Goal: Task Accomplishment & Management: Use online tool/utility

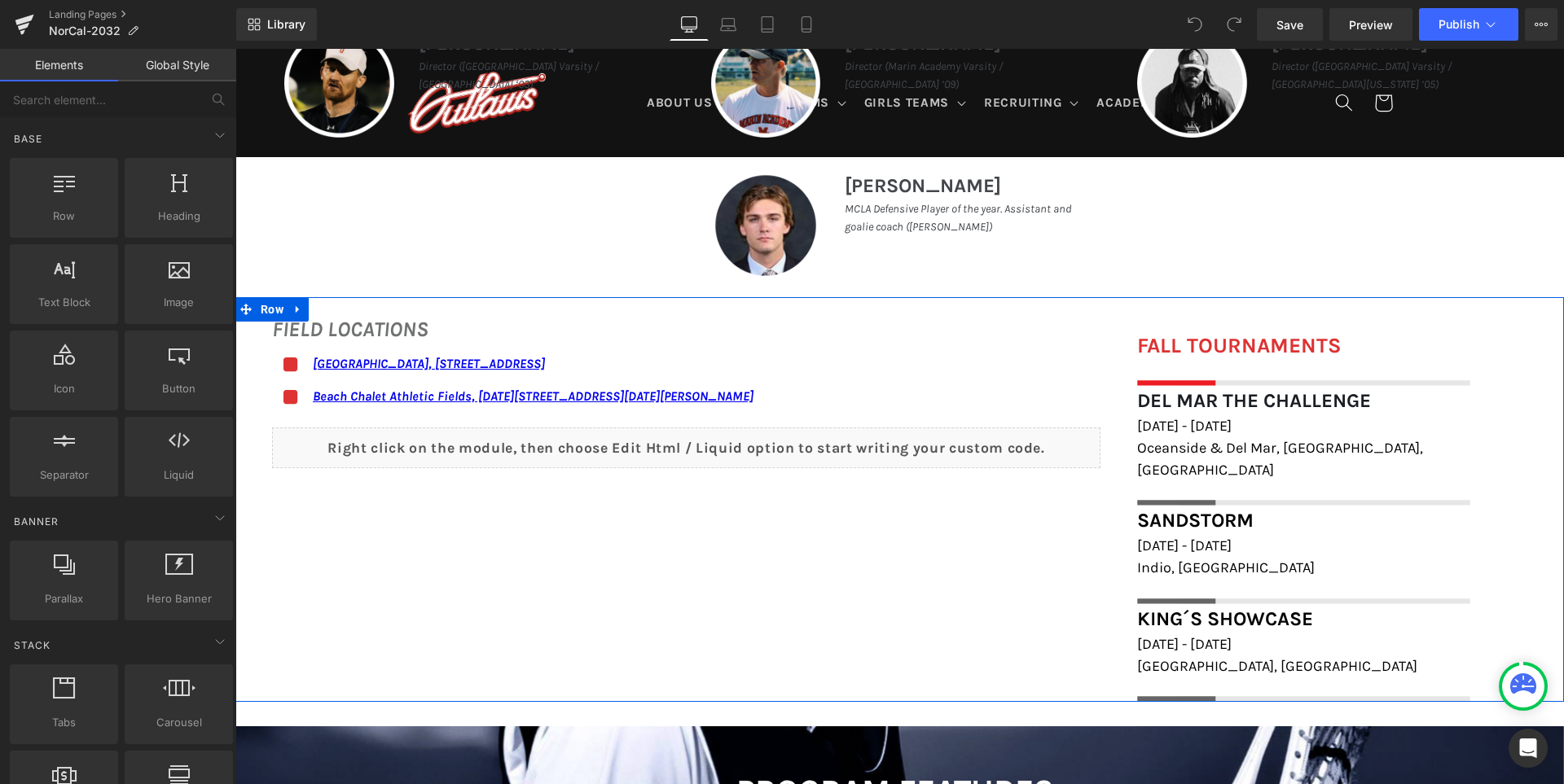
scroll to position [896, 0]
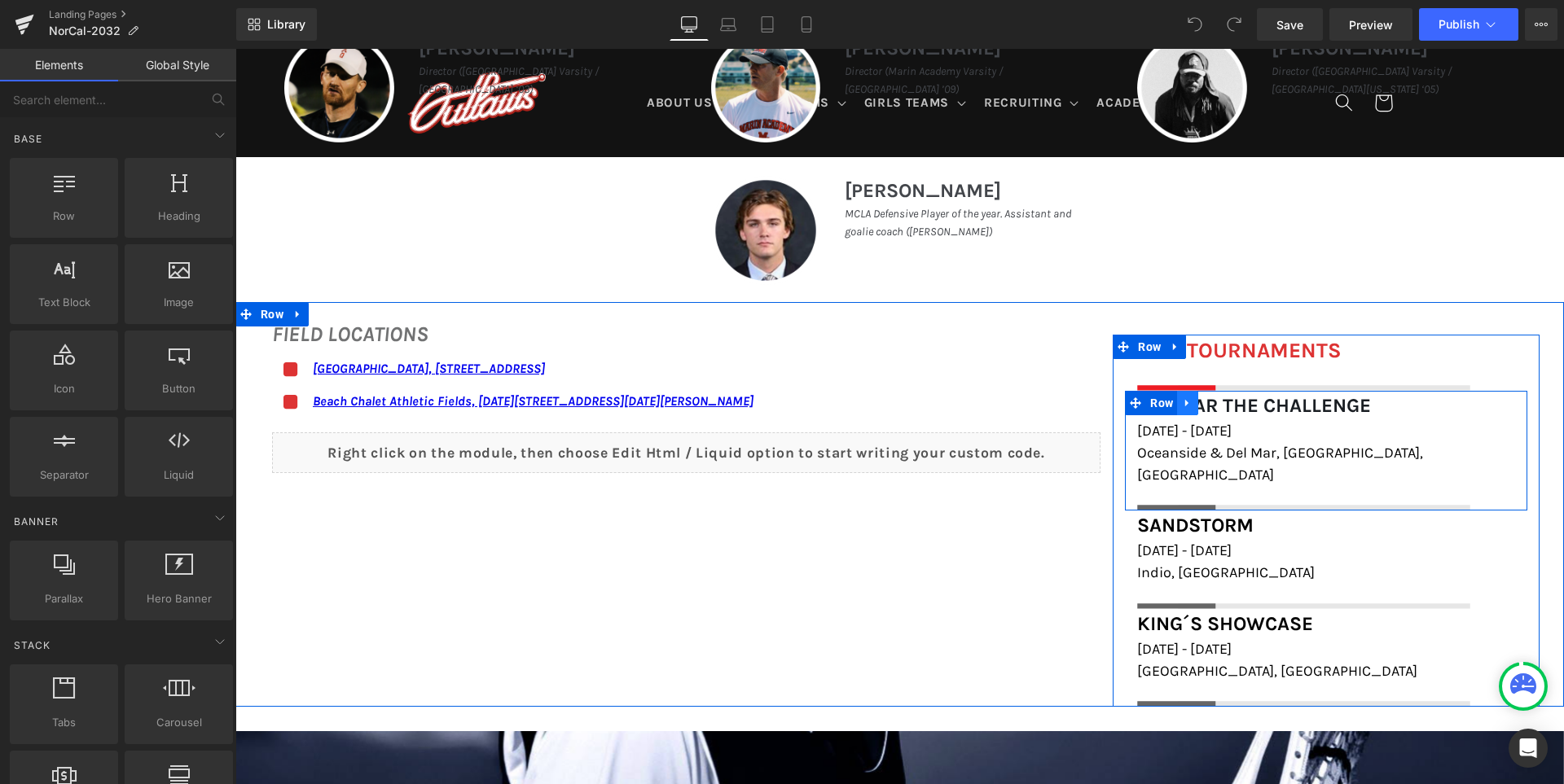
click at [1182, 406] on icon at bounding box center [1188, 402] width 12 height 12
click at [1203, 404] on icon at bounding box center [1209, 403] width 12 height 12
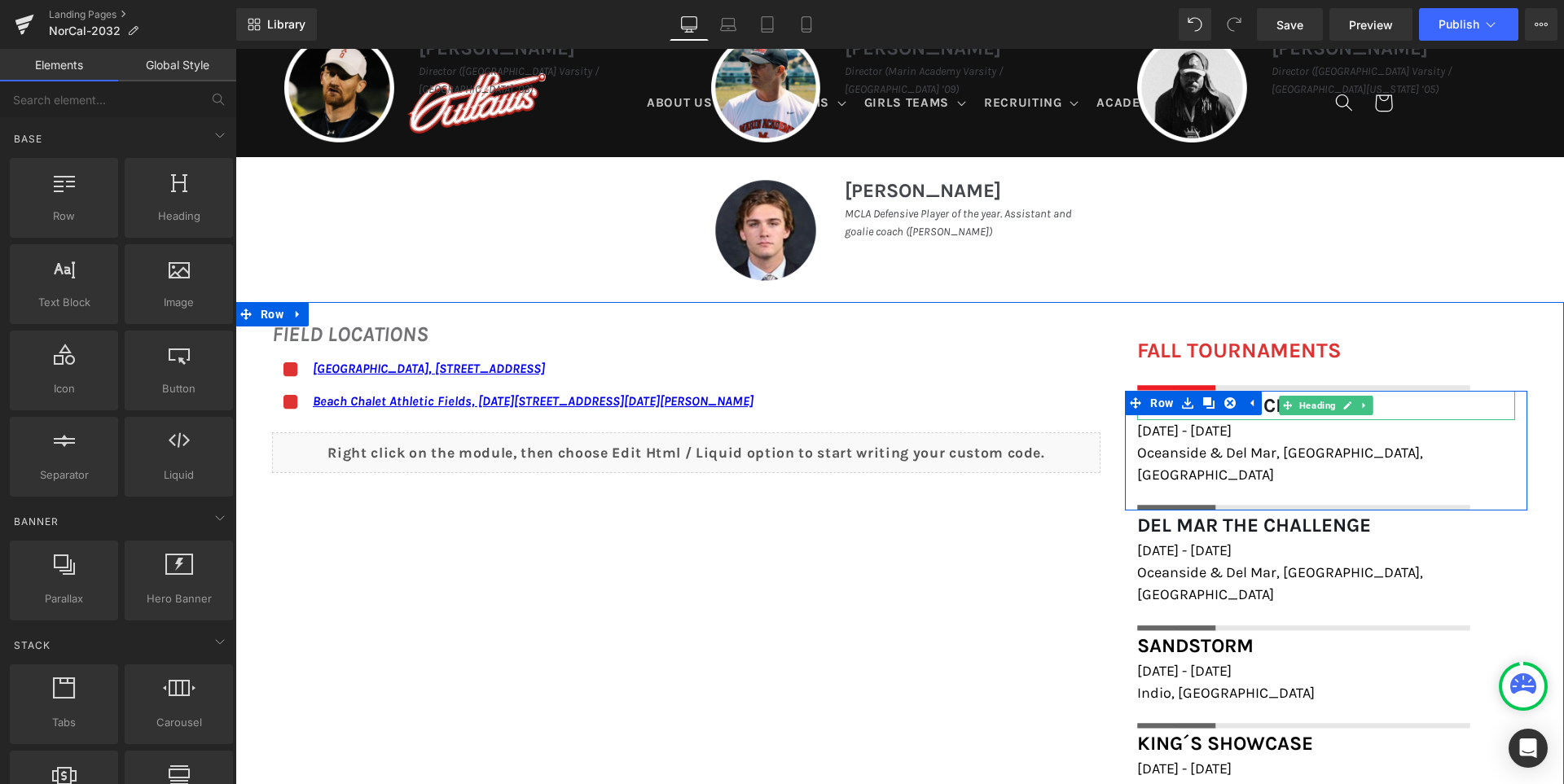
click at [1255, 402] on font "Del Mar The Challenge" at bounding box center [1253, 404] width 233 height 23
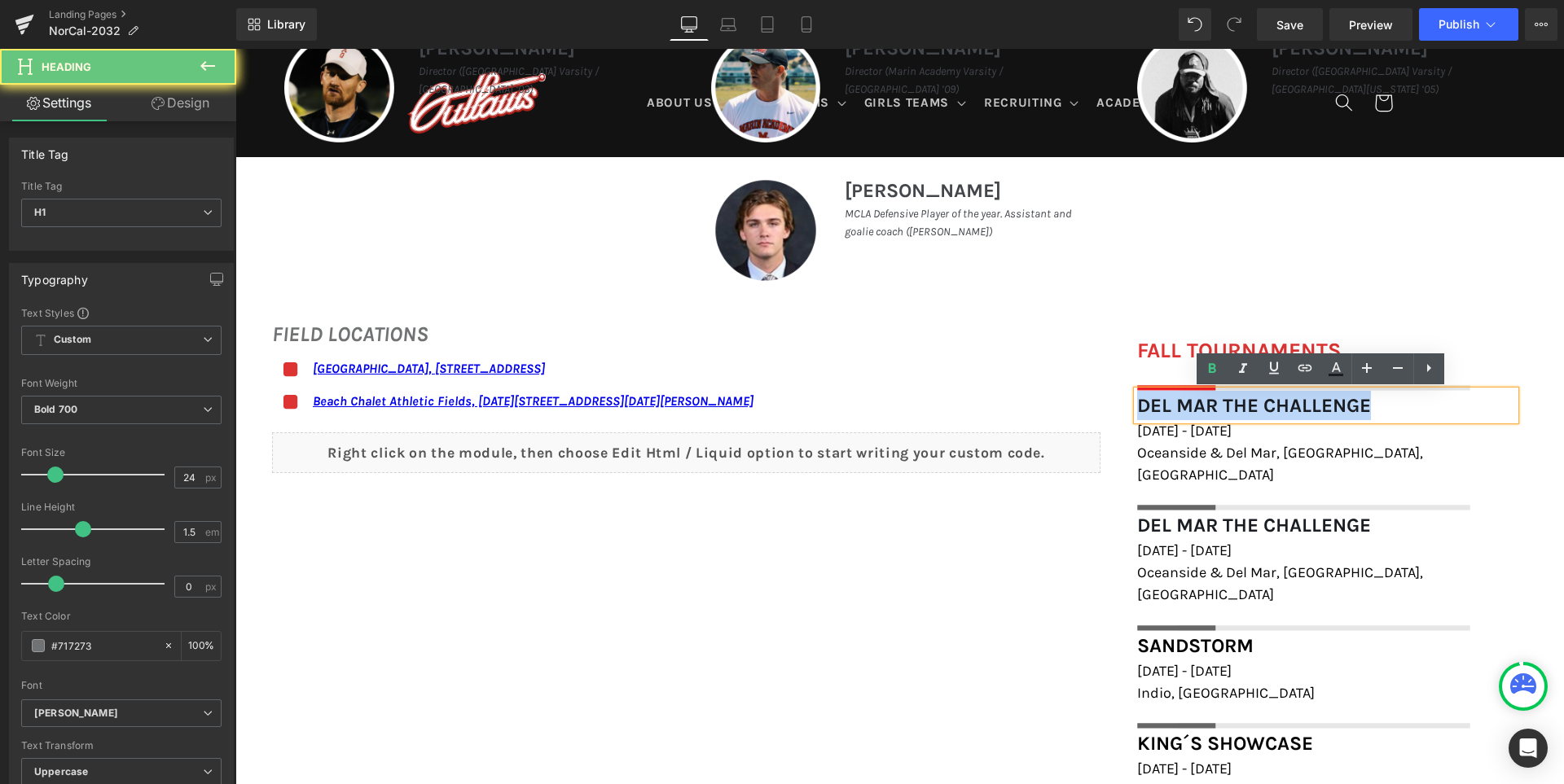
click at [1255, 402] on font "Del Mar The Challenge" at bounding box center [1253, 404] width 233 height 23
paste div
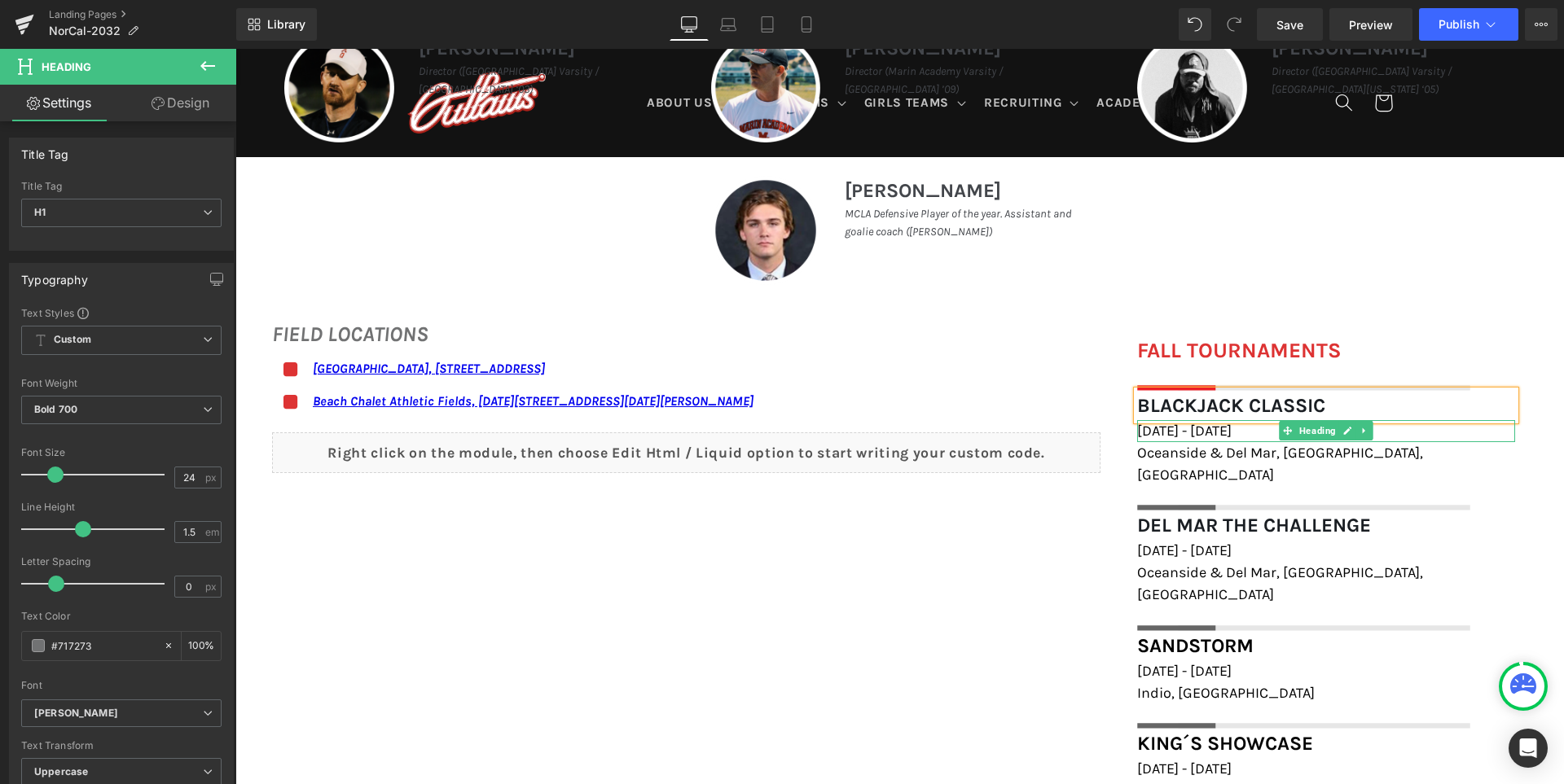
click at [1191, 434] on span "[DATE] - [DATE]" at bounding box center [1183, 430] width 94 height 18
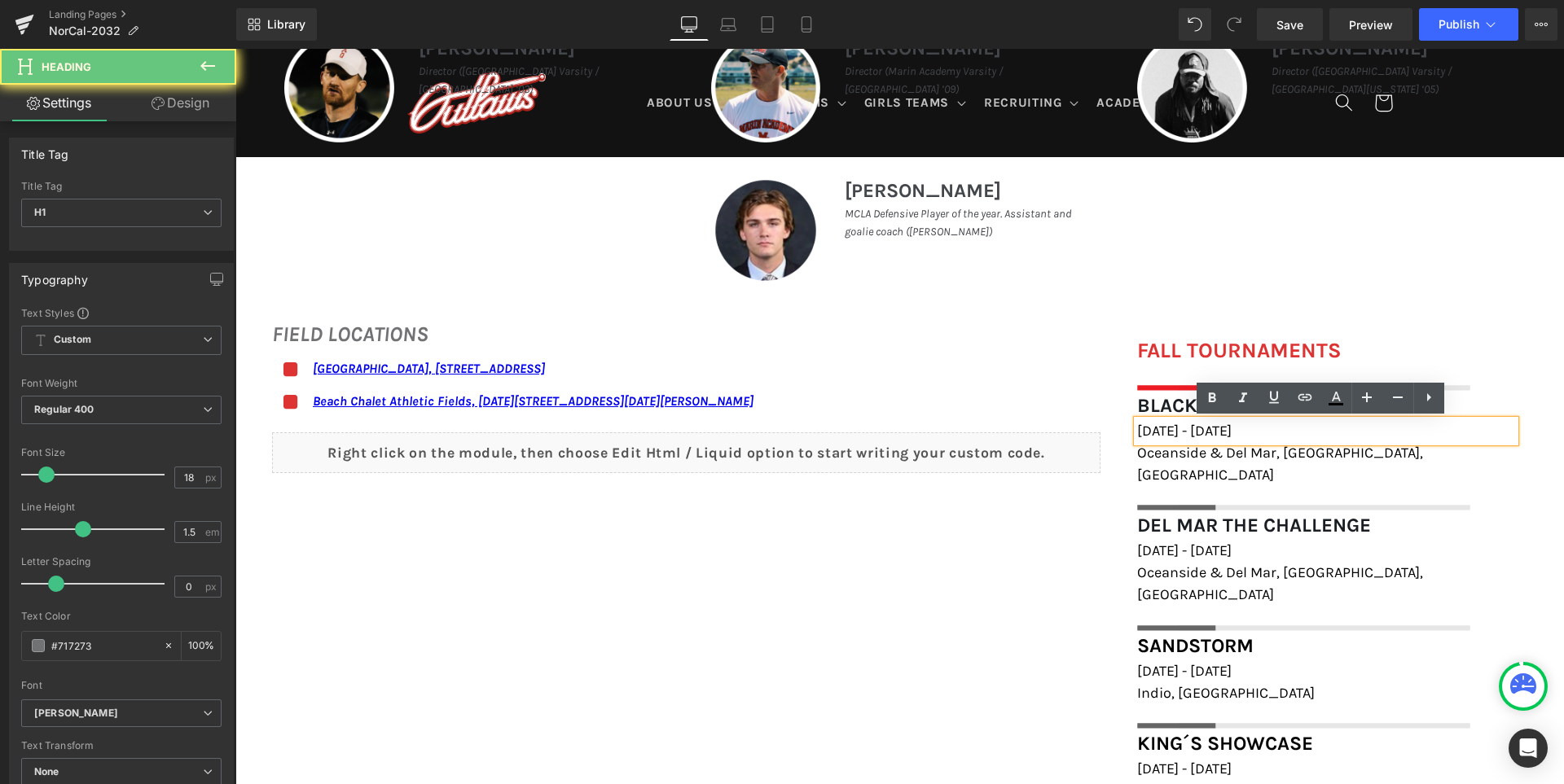
click at [1191, 434] on span "[DATE] - [DATE]" at bounding box center [1183, 430] width 94 height 18
paste div
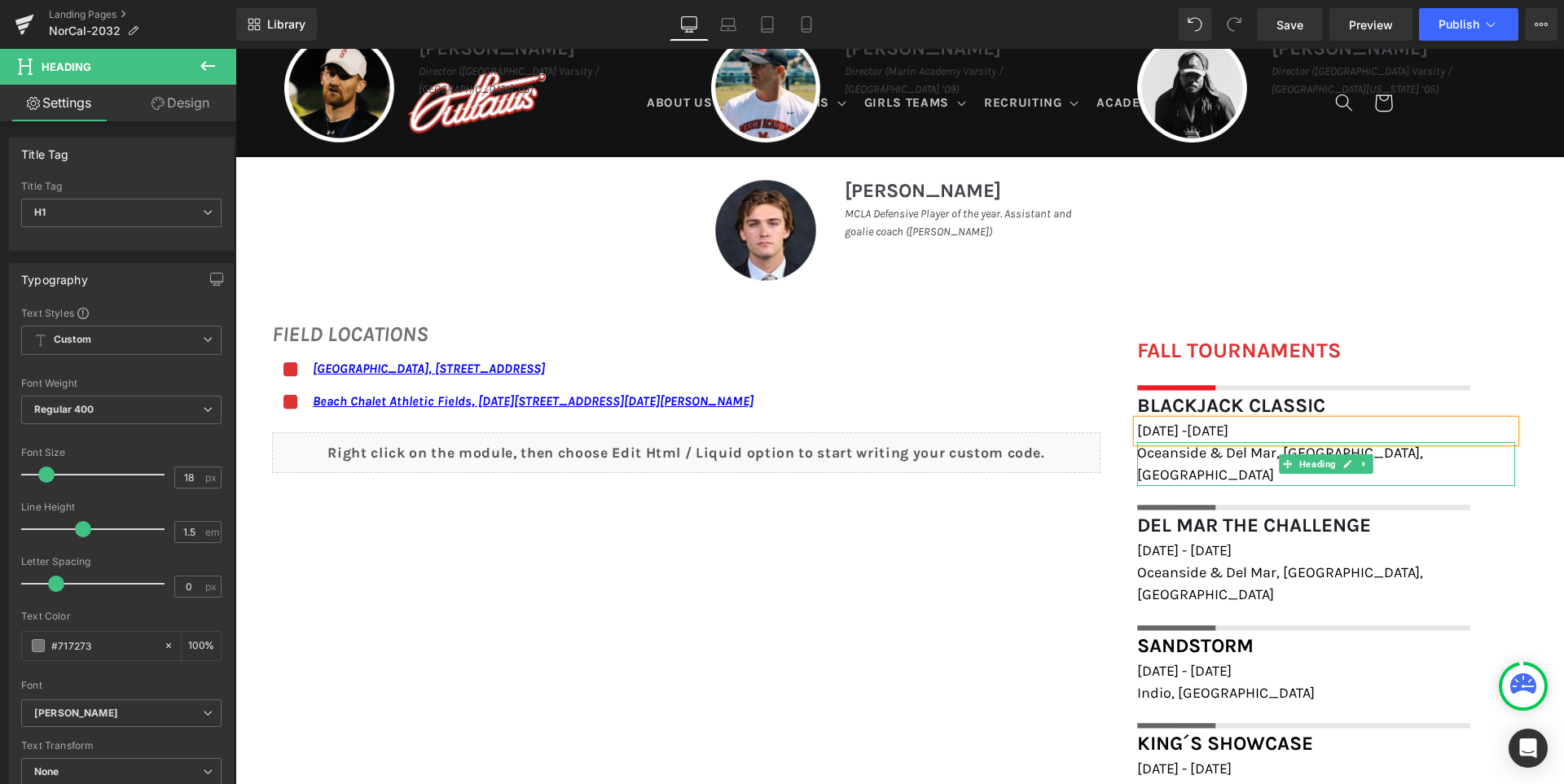
click at [1206, 456] on span "Oceanside & Del Mar, [GEOGRAPHIC_DATA], [GEOGRAPHIC_DATA]" at bounding box center [1279, 464] width 286 height 40
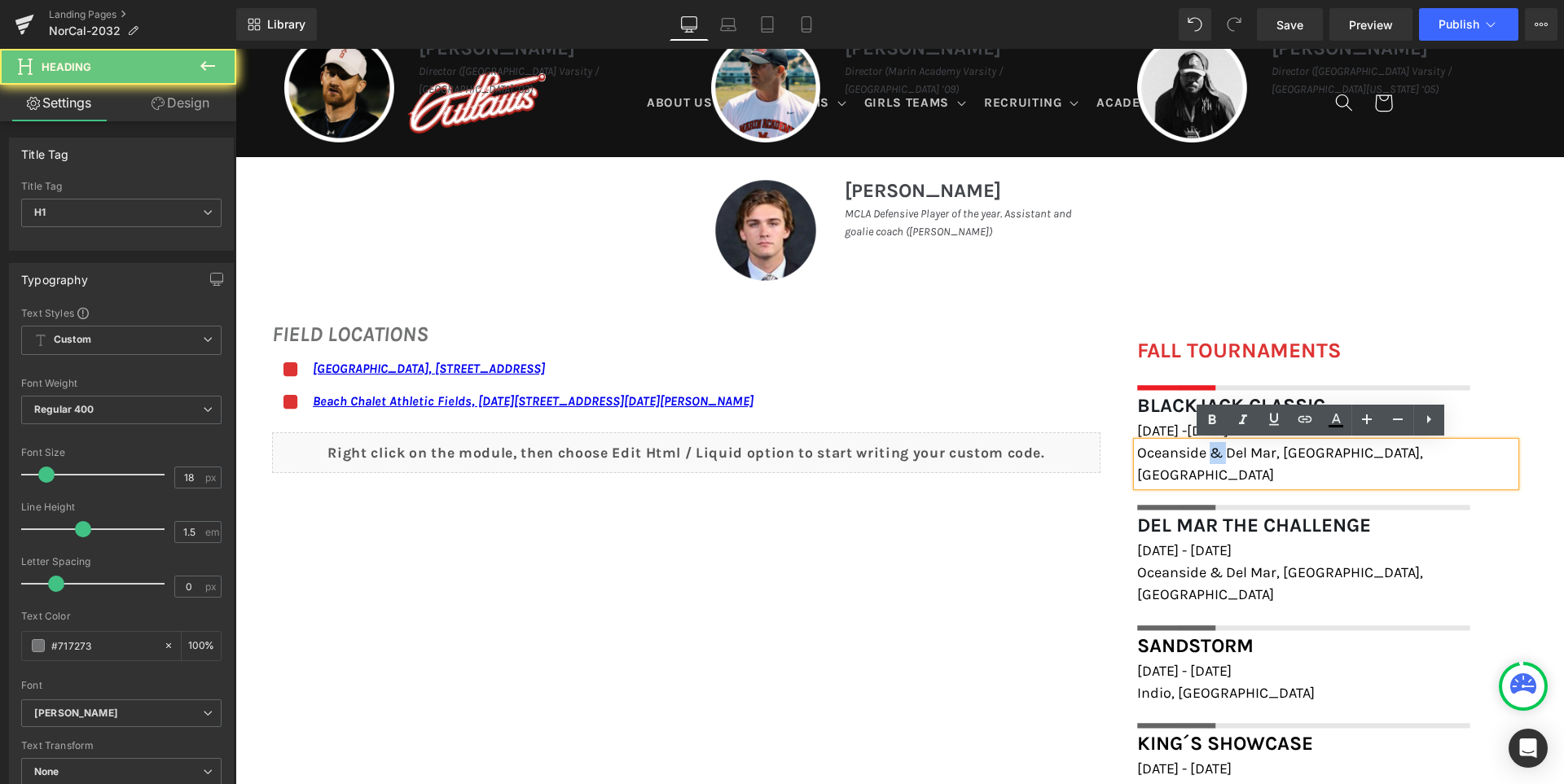
click at [1206, 456] on span "Oceanside & Del Mar, [GEOGRAPHIC_DATA], [GEOGRAPHIC_DATA]" at bounding box center [1279, 464] width 286 height 40
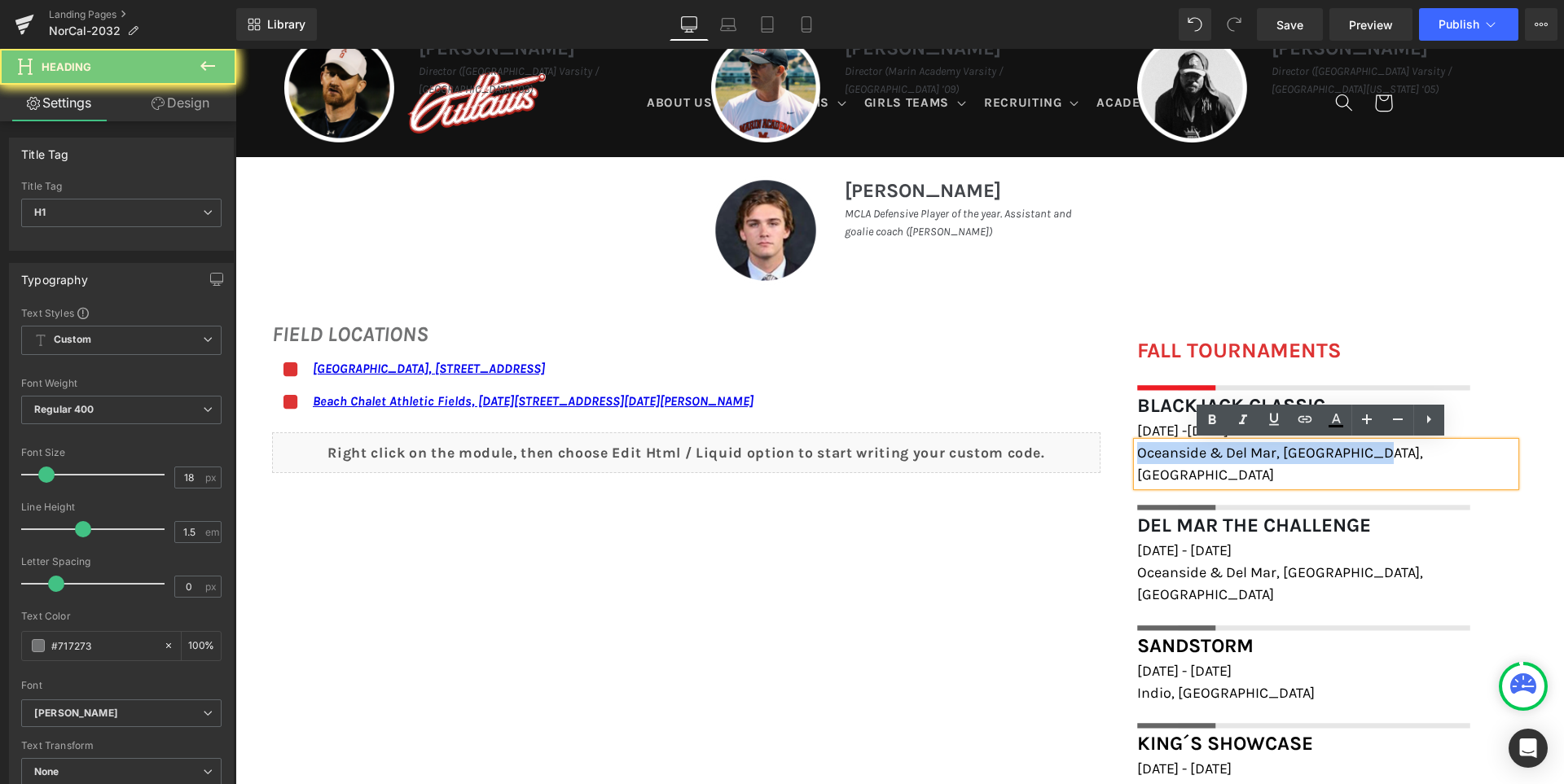
click at [1206, 456] on span "Oceanside & Del Mar, [GEOGRAPHIC_DATA], [GEOGRAPHIC_DATA]" at bounding box center [1279, 464] width 286 height 40
paste div
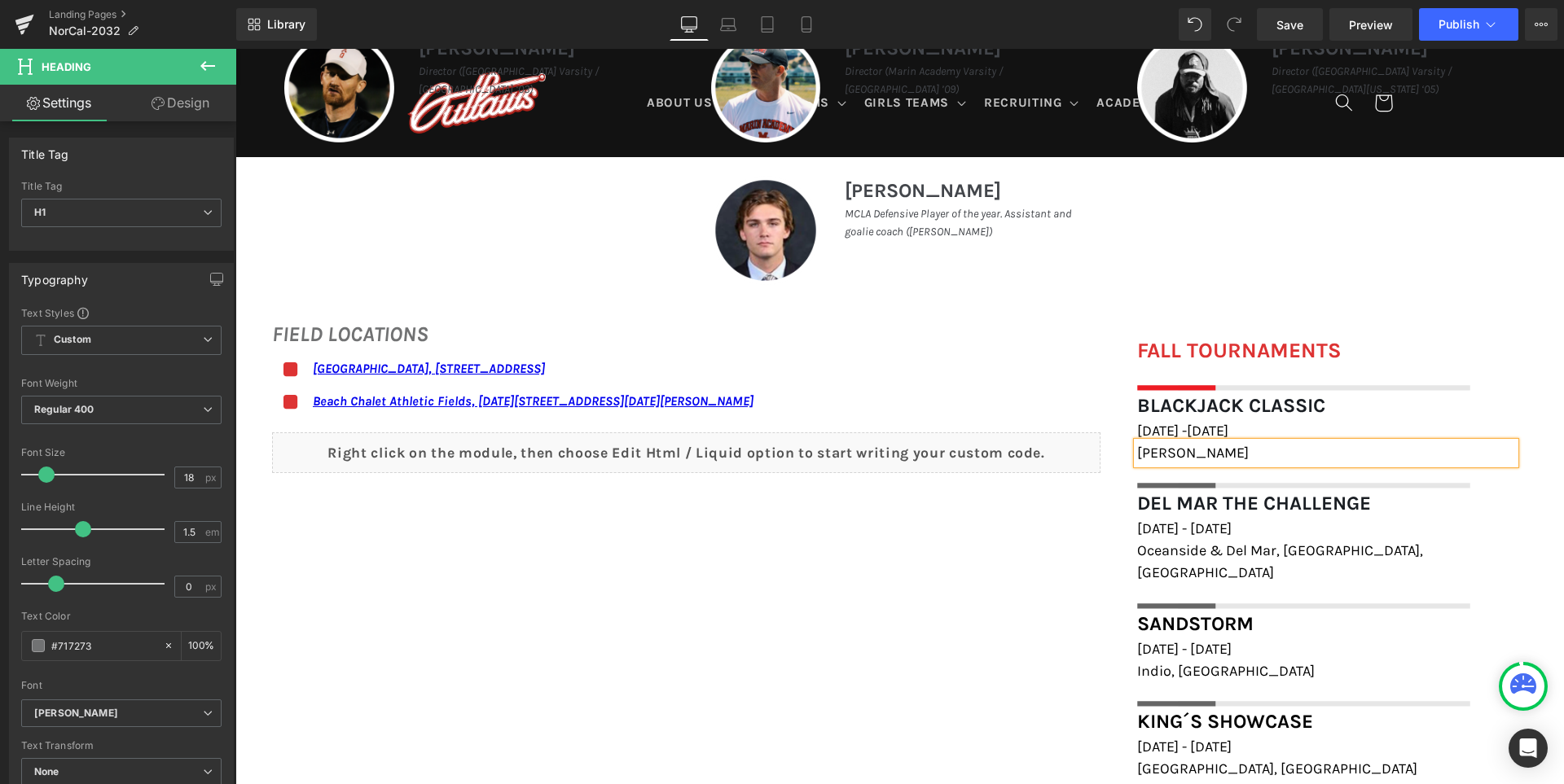
click at [1044, 539] on div "FIELD LOCATIONS Heading Icon [GEOGRAPHIC_DATA], [STREET_ADDRESS] Text Block Ico…" at bounding box center [899, 553] width 1329 height 503
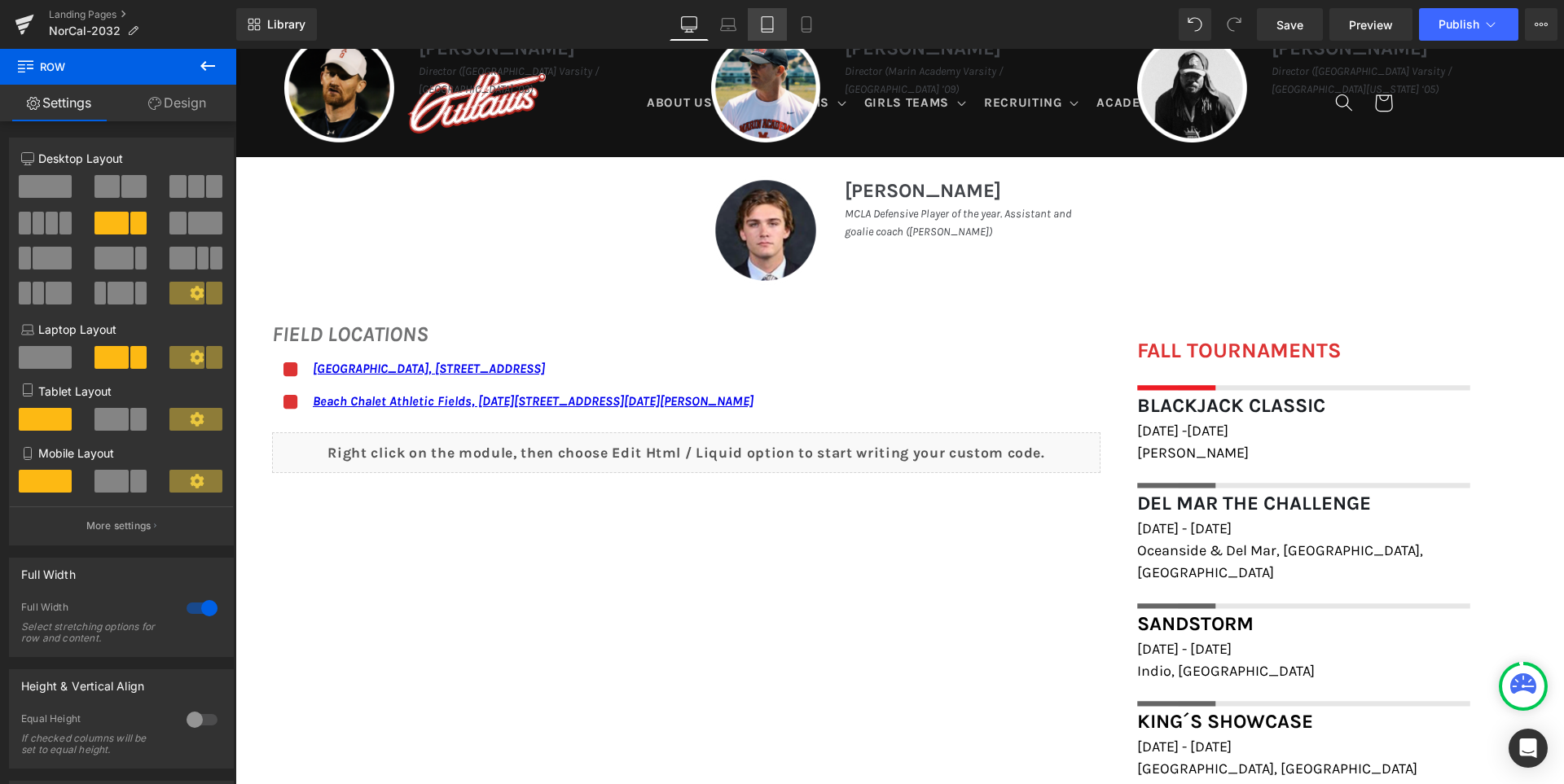
click at [810, 22] on icon at bounding box center [805, 25] width 9 height 16
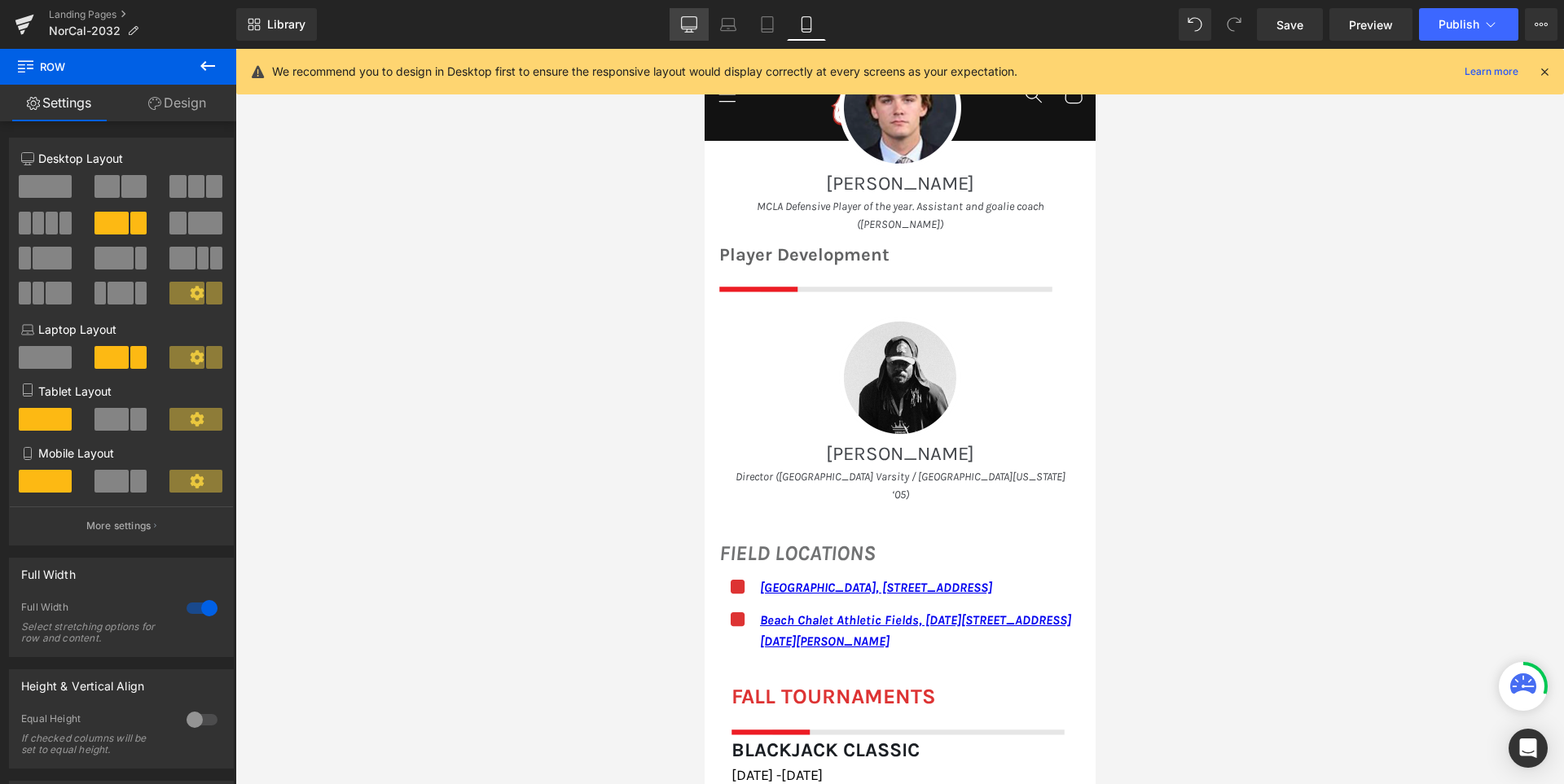
click at [689, 17] on icon at bounding box center [690, 23] width 16 height 12
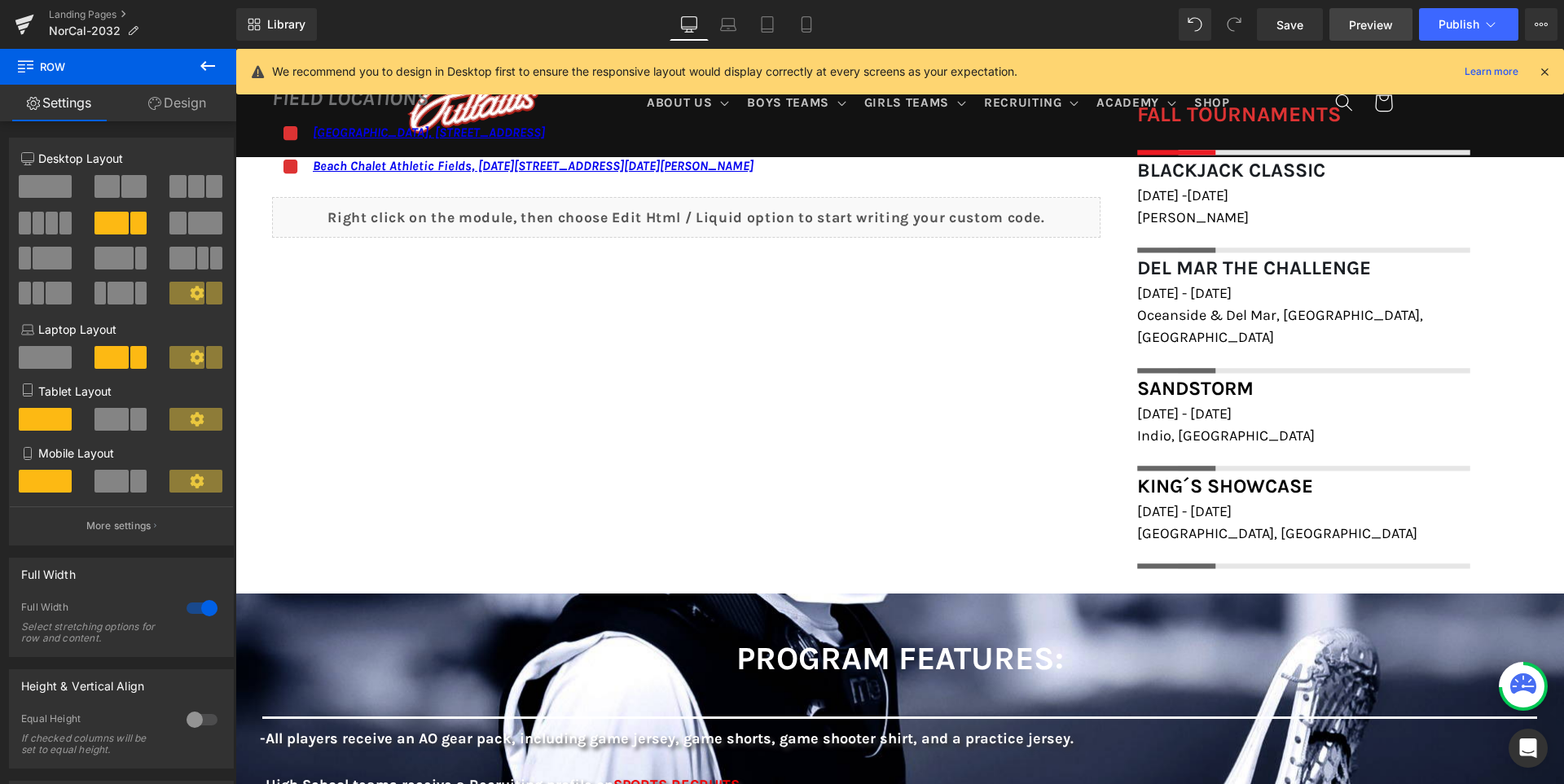
scroll to position [1131, 0]
click at [1293, 29] on span "Save" at bounding box center [1289, 24] width 27 height 17
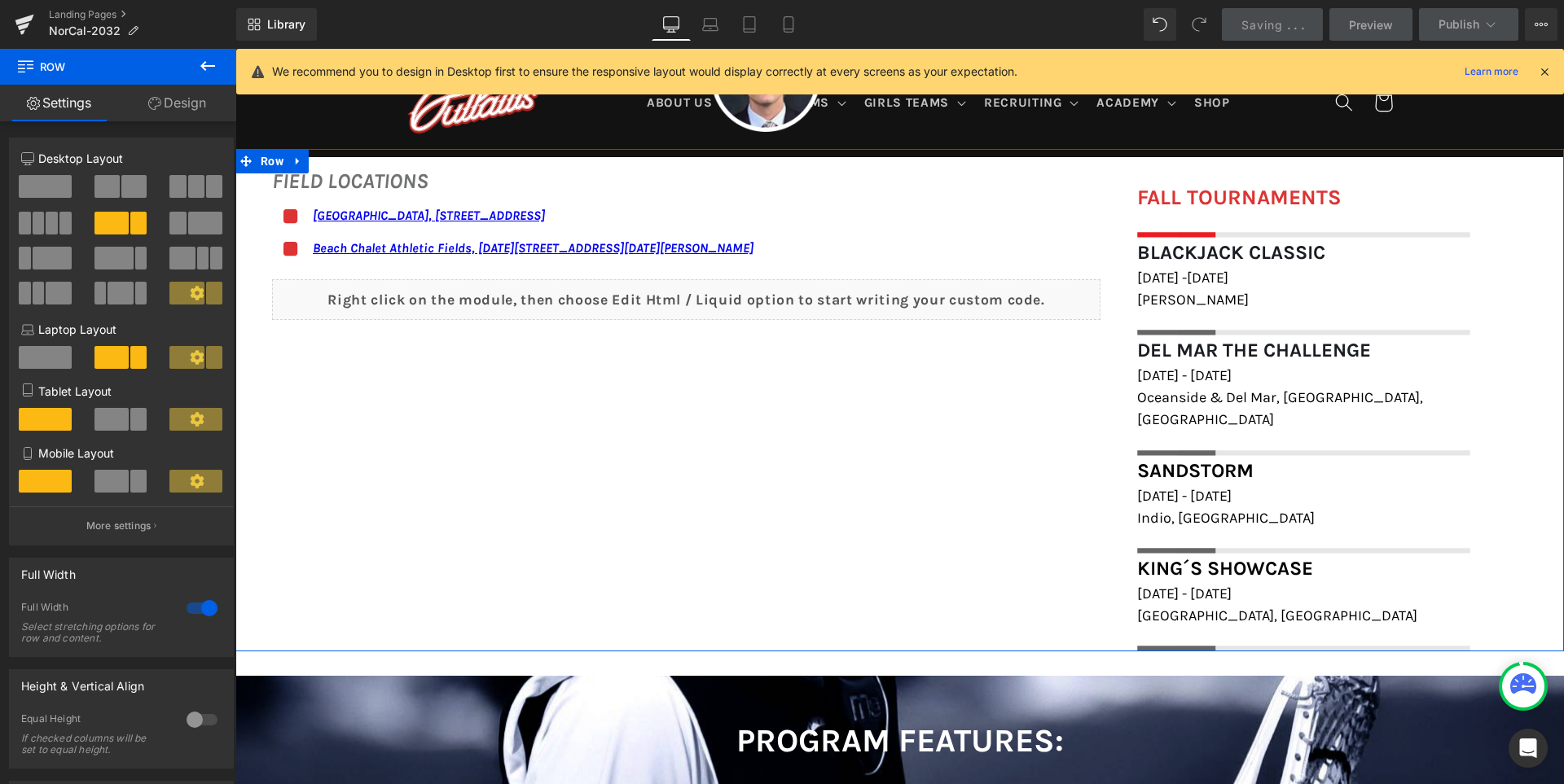
scroll to position [969, 0]
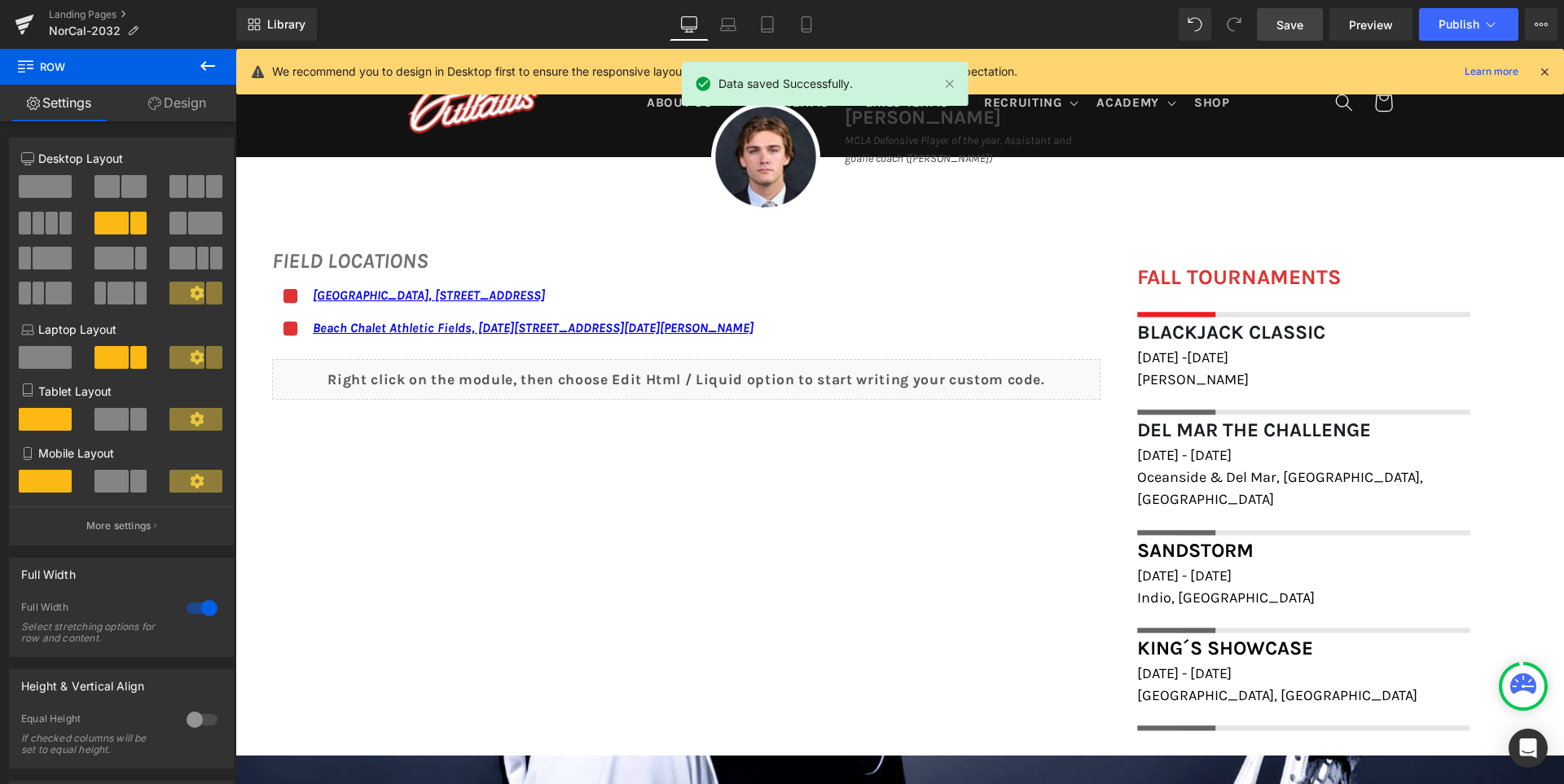
click at [1546, 71] on icon at bounding box center [1543, 71] width 15 height 15
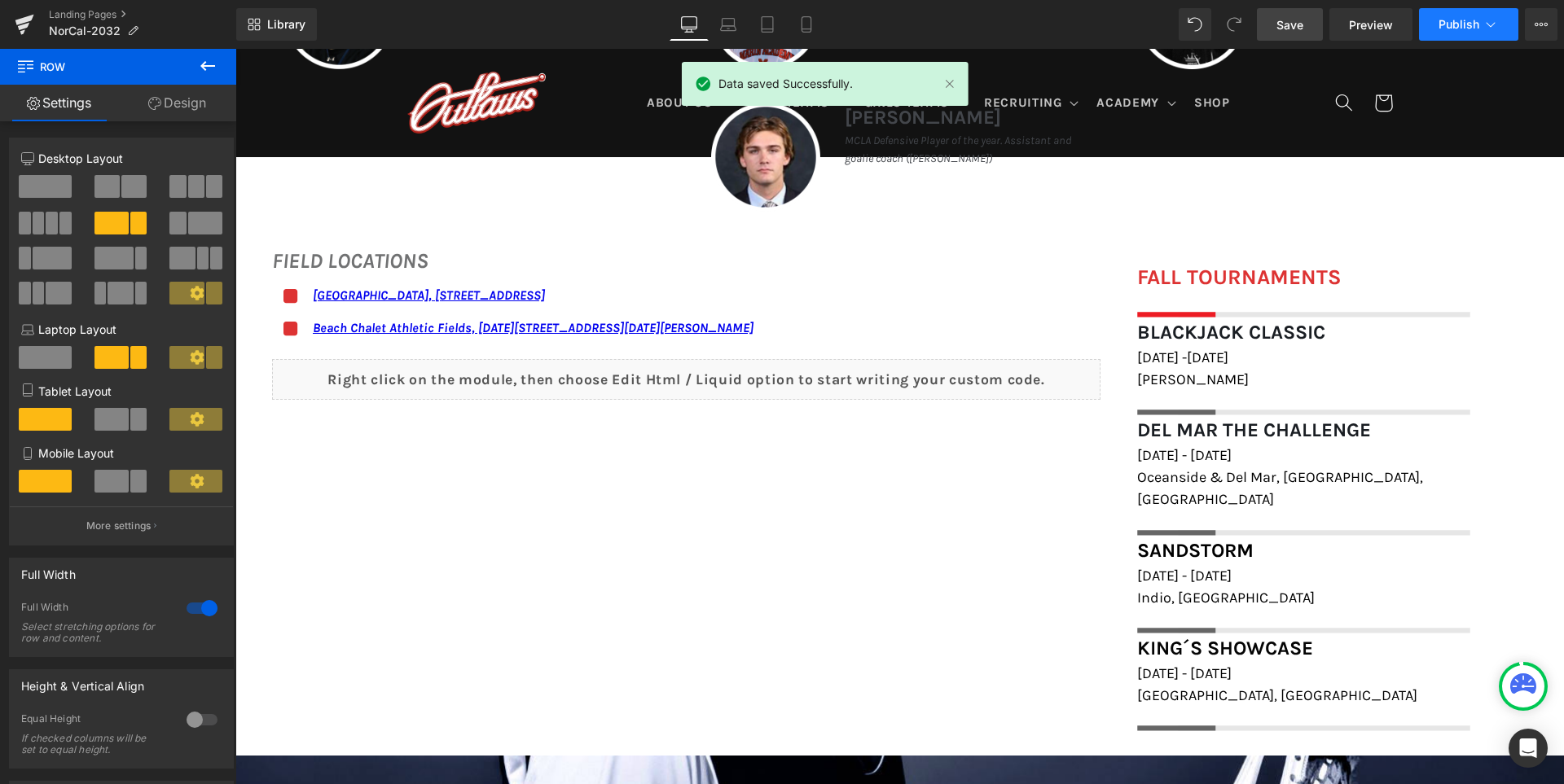
click at [1460, 30] on span "Publish" at bounding box center [1458, 24] width 41 height 13
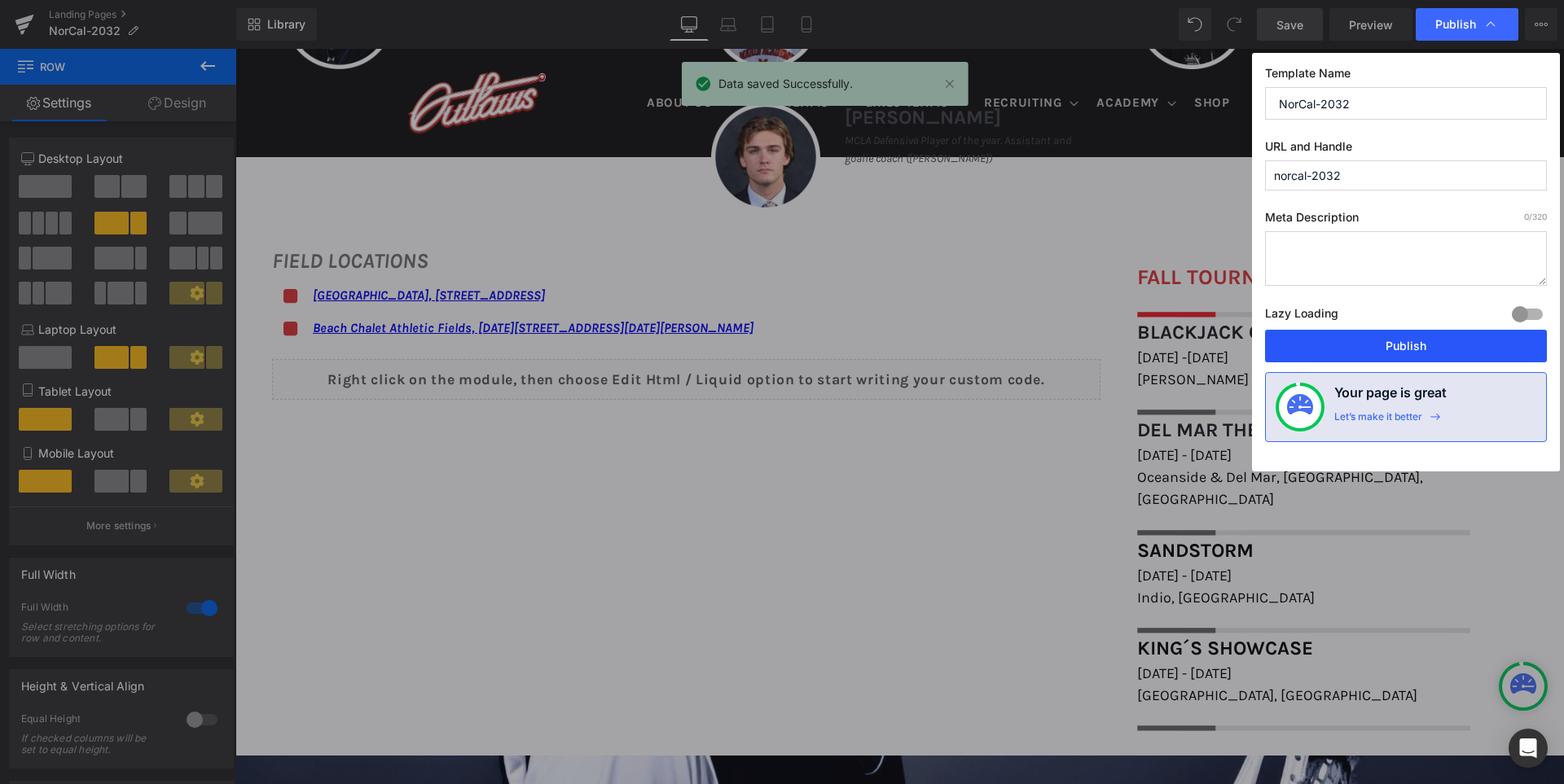
click at [1413, 345] on button "Publish" at bounding box center [1406, 345] width 282 height 33
